Goal: Information Seeking & Learning: Learn about a topic

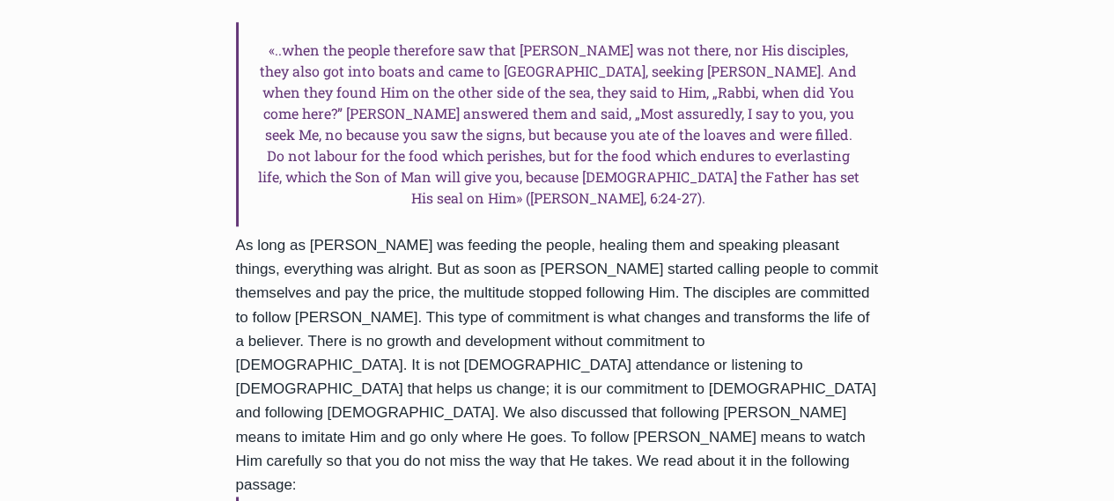
scroll to position [1056, 0]
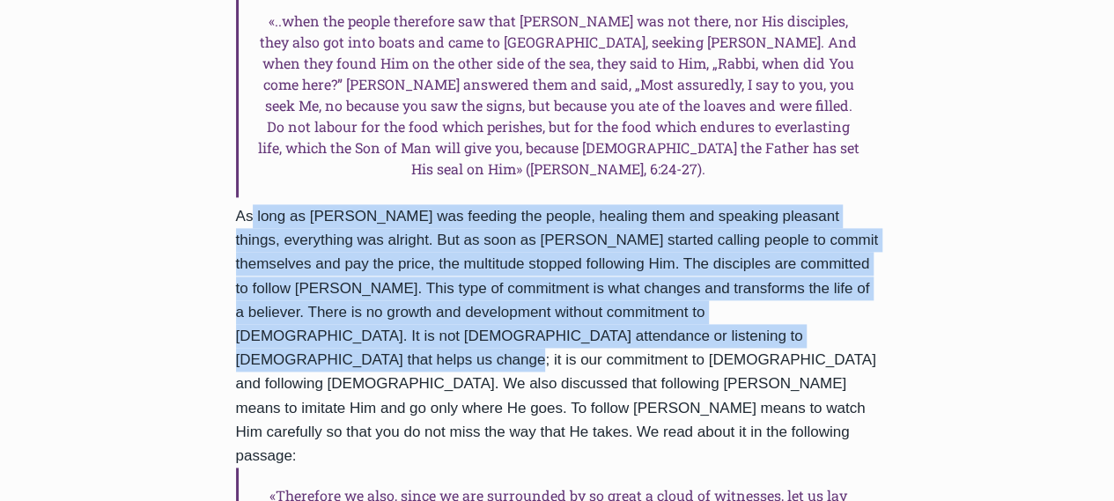
drag, startPoint x: 240, startPoint y: 129, endPoint x: 706, endPoint y: 242, distance: 479.2
copy div "As long as [PERSON_NAME] was feeding the people, healing them and speaking plea…"
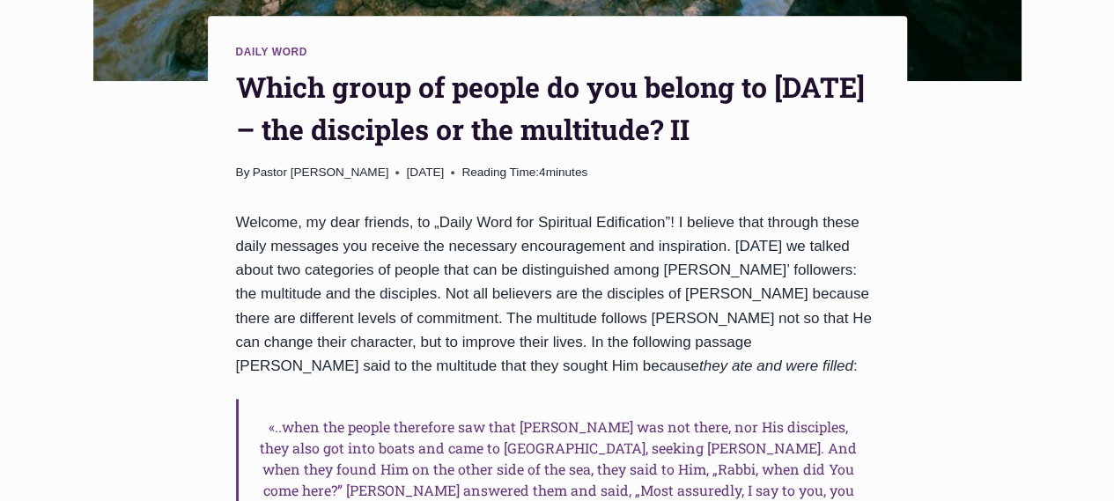
scroll to position [704, 0]
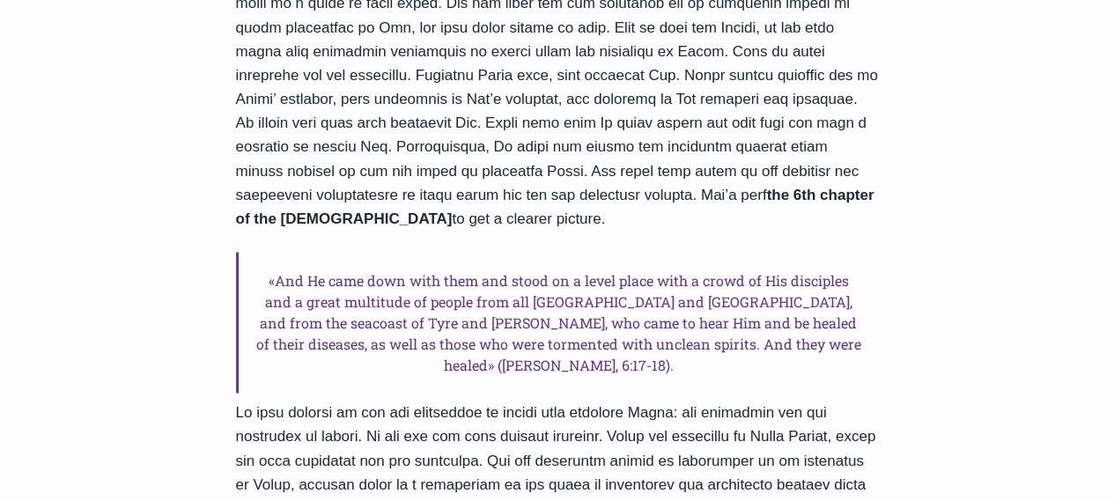
scroll to position [1497, 0]
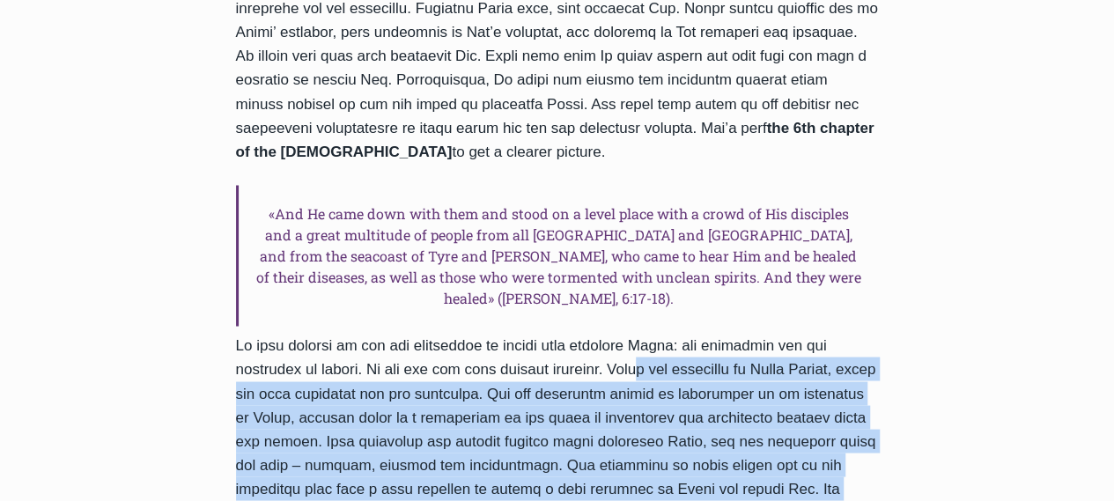
drag, startPoint x: 639, startPoint y: 203, endPoint x: 700, endPoint y: 401, distance: 206.3
click at [700, 401] on div "Greetings, my dear friends! I thank God for you and believe that this day will …" at bounding box center [557, 109] width 643 height 1491
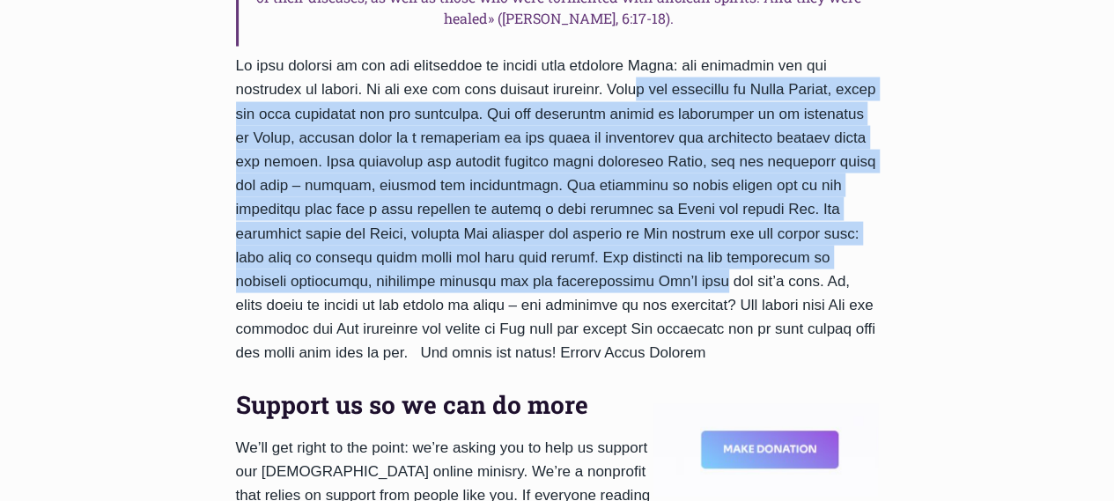
scroll to position [1673, 0]
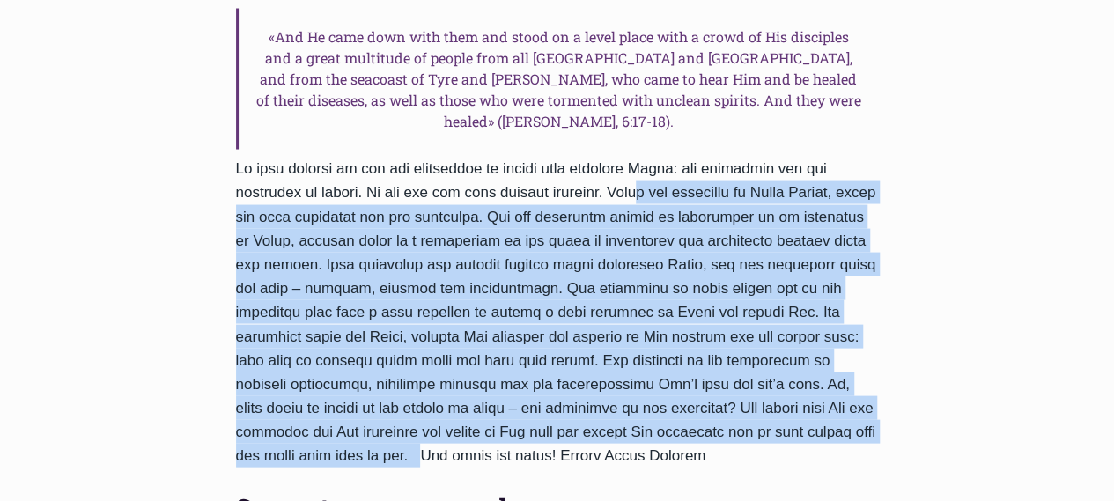
copy div "Among the followers of Jesus Christ, there are true disciples and the multitude…"
